Goal: Task Accomplishment & Management: Complete application form

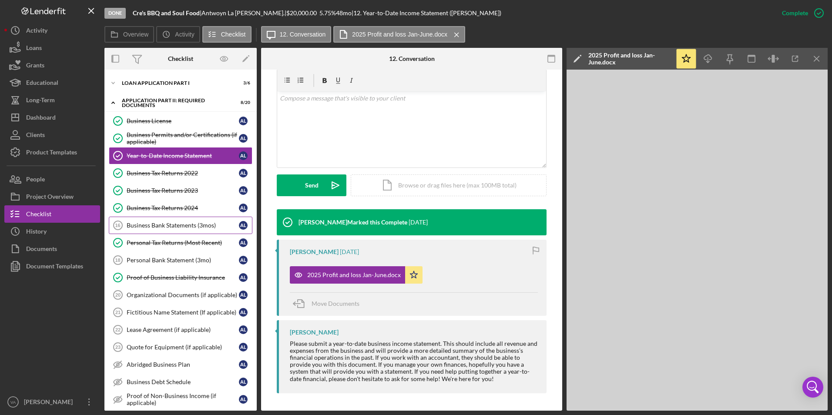
scroll to position [131, 0]
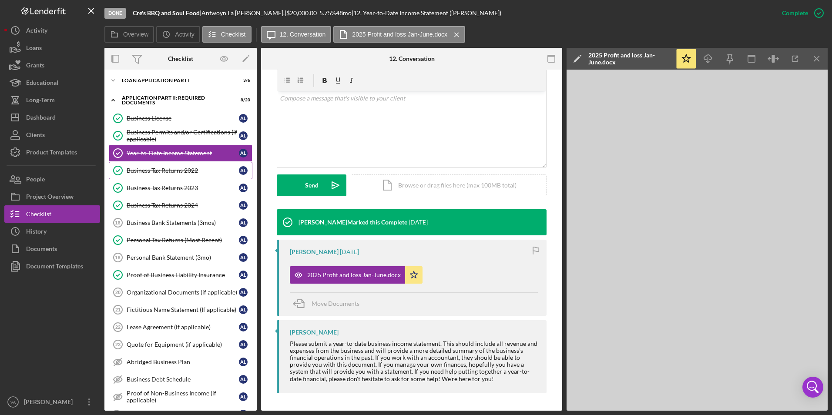
click at [191, 177] on link "Business Tax Returns 2022 Business Tax Returns 2022 A L" at bounding box center [181, 170] width 144 height 17
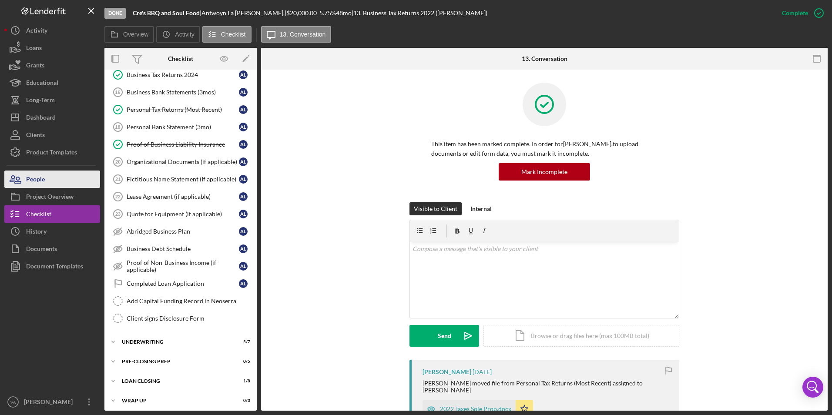
click at [43, 179] on div "People" at bounding box center [35, 181] width 19 height 20
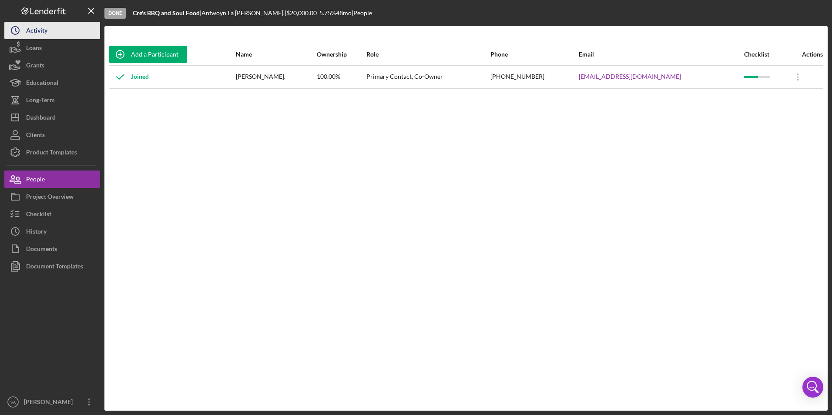
click at [47, 30] on div "Activity" at bounding box center [36, 32] width 21 height 20
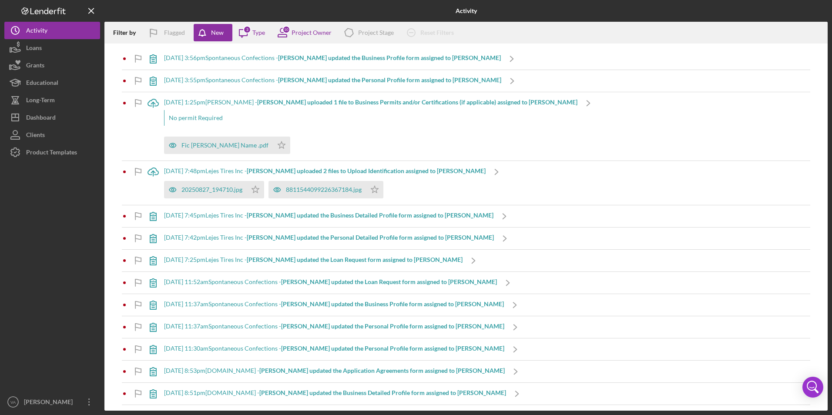
click at [282, 171] on b "[PERSON_NAME] uploaded 2 files to Upload Identification assigned to [PERSON_NAM…" at bounding box center [366, 170] width 239 height 7
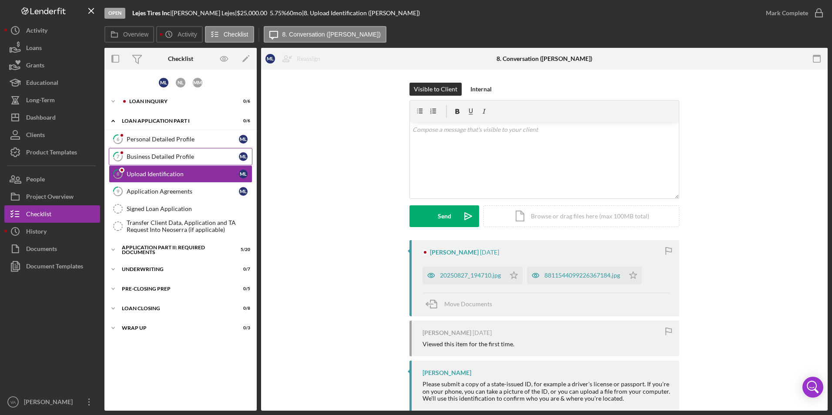
click at [159, 158] on div "Business Detailed Profile" at bounding box center [183, 156] width 112 height 7
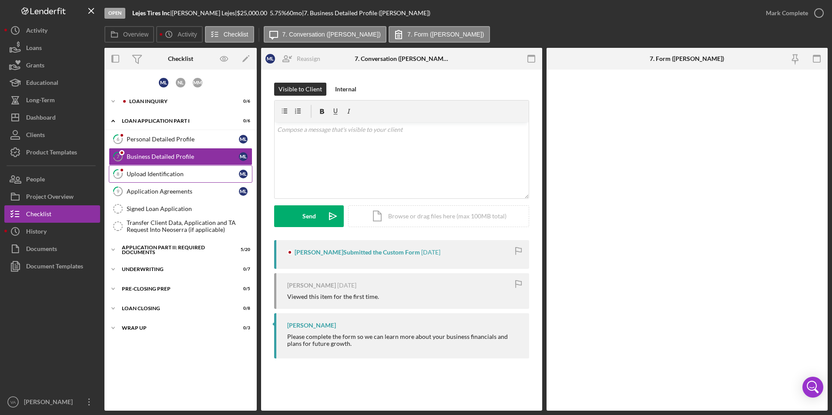
click at [170, 172] on div "Upload Identification" at bounding box center [183, 174] width 112 height 7
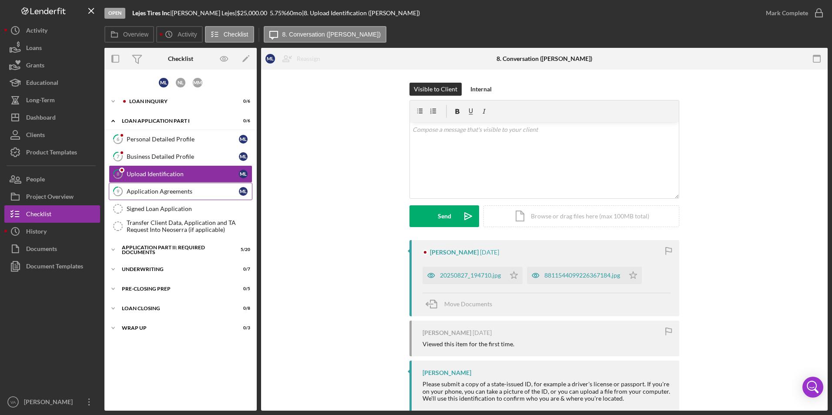
click at [171, 185] on link "9 Application Agreements M L" at bounding box center [181, 191] width 144 height 17
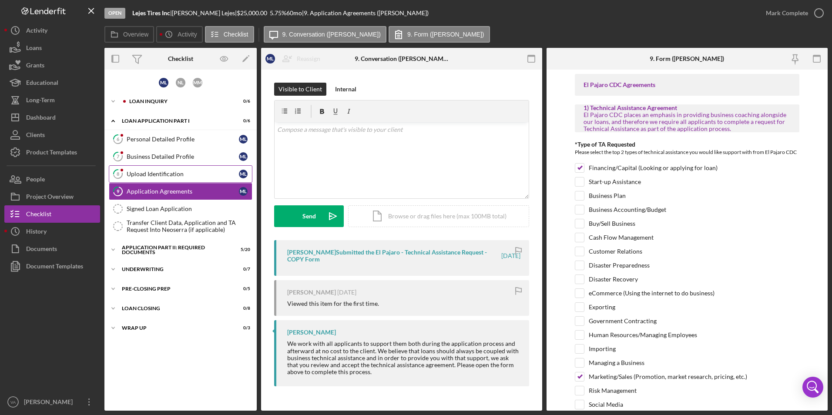
click at [182, 170] on link "8 Upload Identification M L" at bounding box center [181, 173] width 144 height 17
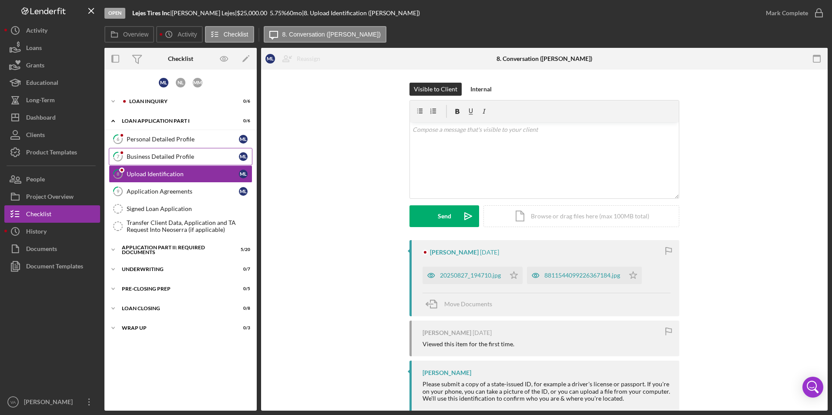
click at [189, 159] on div "Business Detailed Profile" at bounding box center [183, 156] width 112 height 7
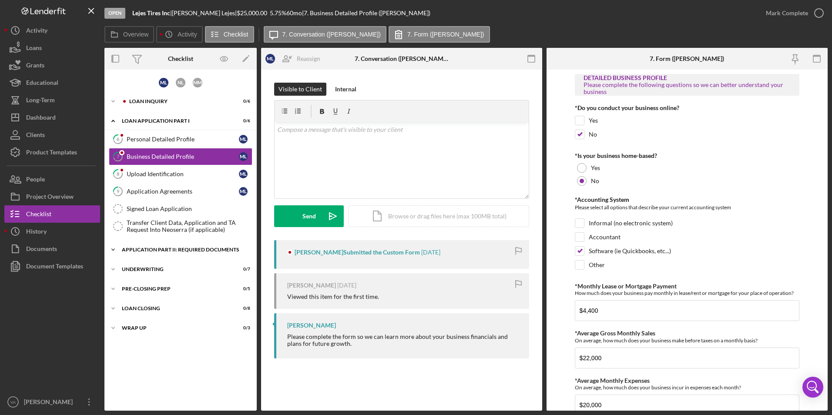
click at [170, 252] on div "Icon/Expander Application Part II: Required Documents 5 / 20" at bounding box center [180, 249] width 152 height 17
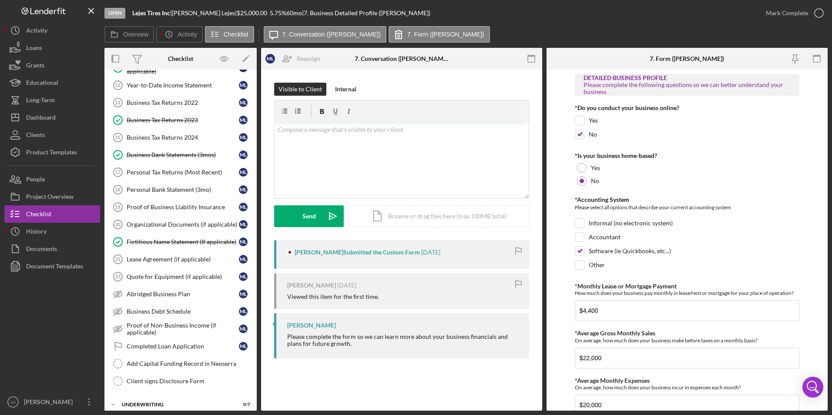
scroll to position [218, 0]
click at [24, 53] on icon "button" at bounding box center [15, 48] width 22 height 22
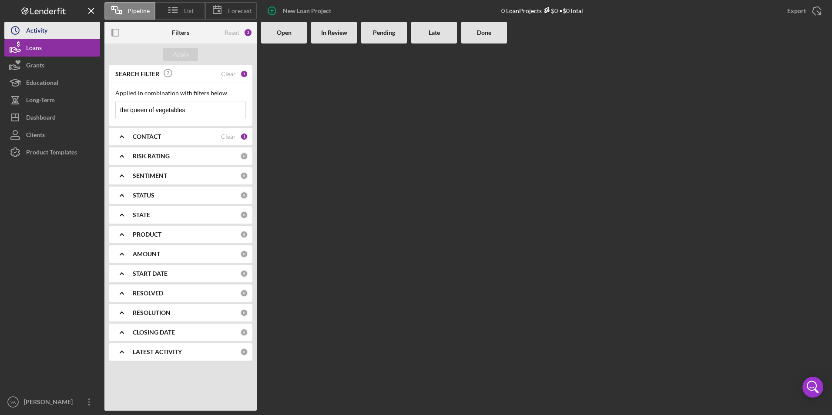
click at [40, 35] on div "Activity" at bounding box center [36, 32] width 21 height 20
